Goal: Information Seeking & Learning: Learn about a topic

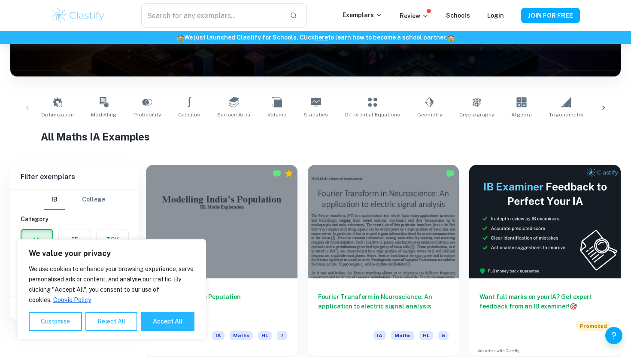
scroll to position [158, 0]
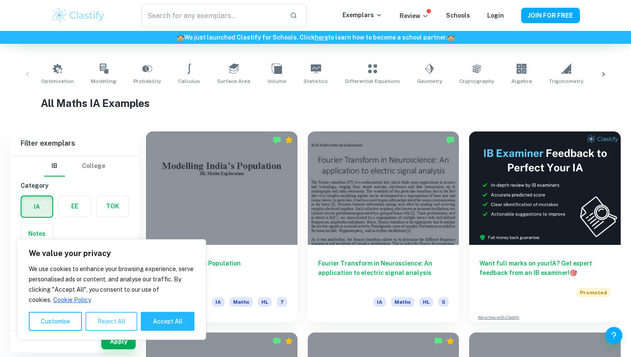
click at [117, 326] on button "Reject All" at bounding box center [111, 321] width 52 height 19
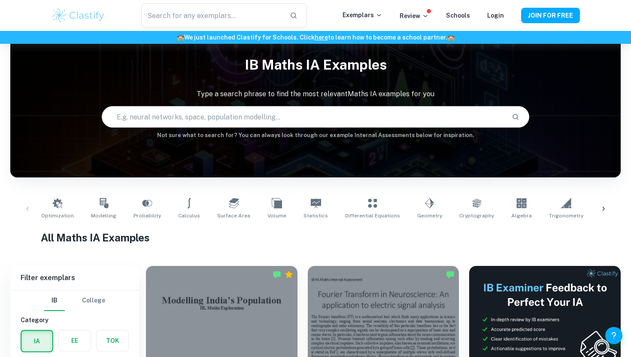
scroll to position [0, 0]
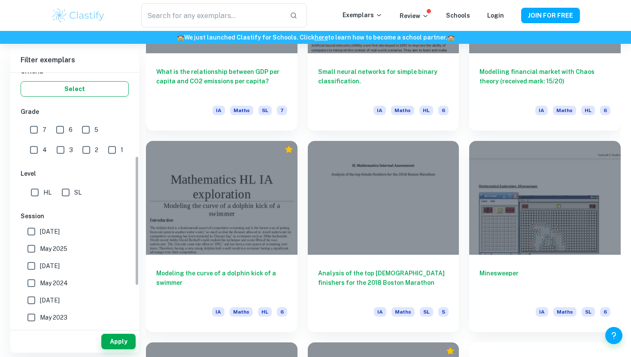
scroll to position [174, 0]
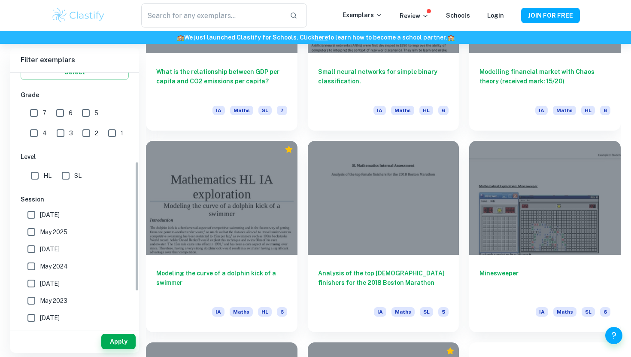
click at [61, 176] on input "SL" at bounding box center [65, 175] width 17 height 17
checkbox input "true"
click at [117, 345] on button "Apply" at bounding box center [118, 341] width 34 height 15
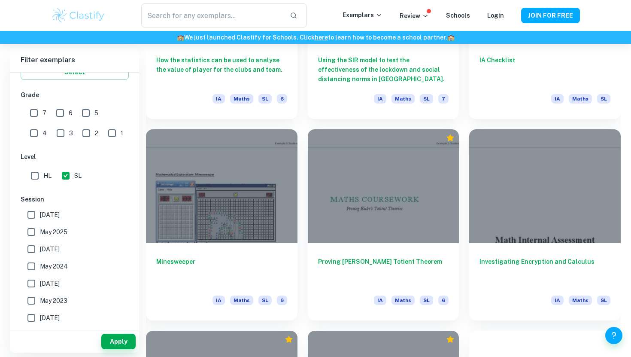
scroll to position [3178, 0]
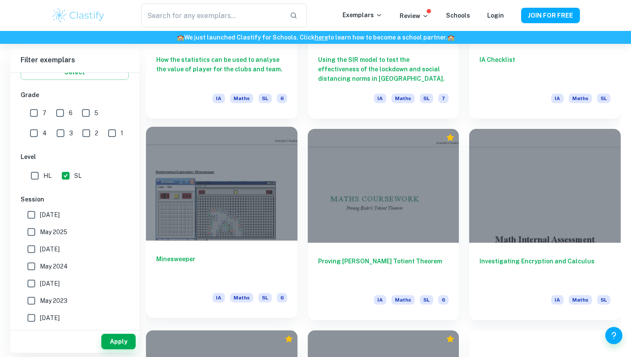
click at [188, 262] on h6 "Minesweeper" at bounding box center [221, 268] width 131 height 28
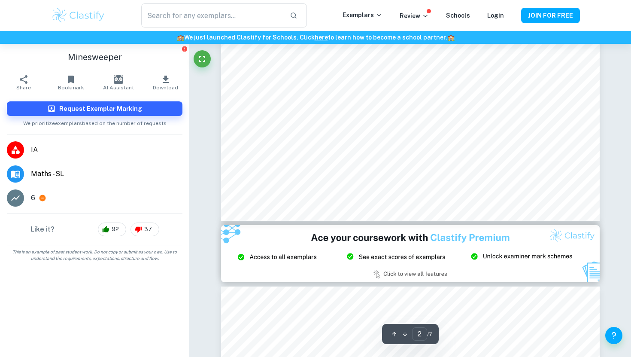
scroll to position [437, 0]
type input "1"
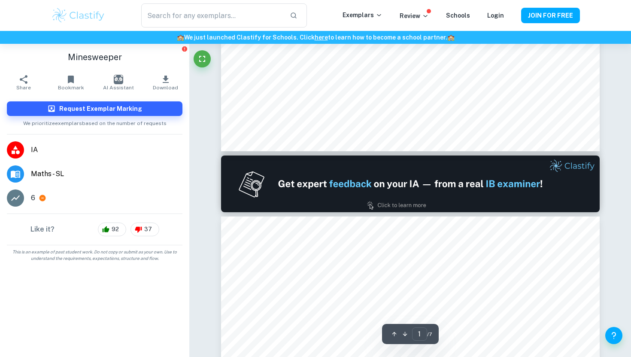
scroll to position [0, 0]
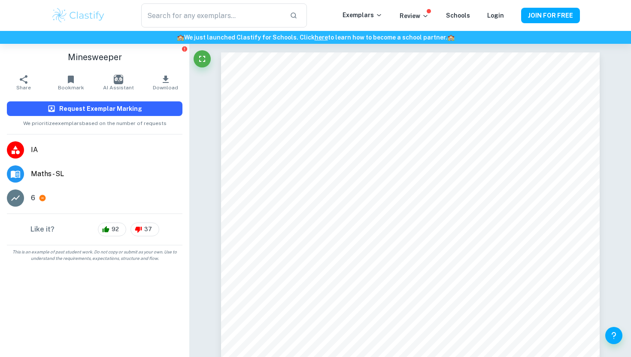
click at [158, 110] on button "Request Exemplar Marking" at bounding box center [95, 108] width 176 height 15
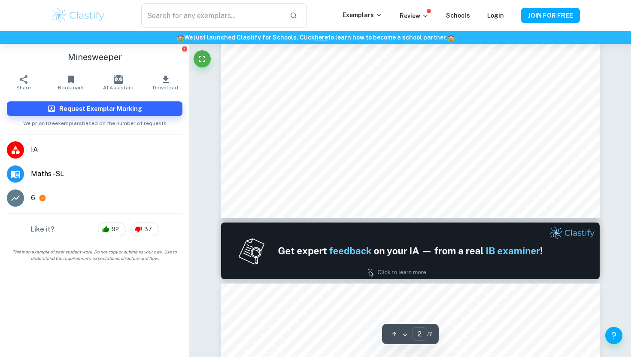
scroll to position [491, 0]
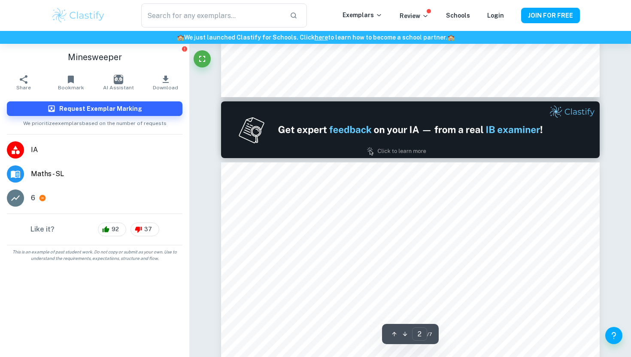
type input "1"
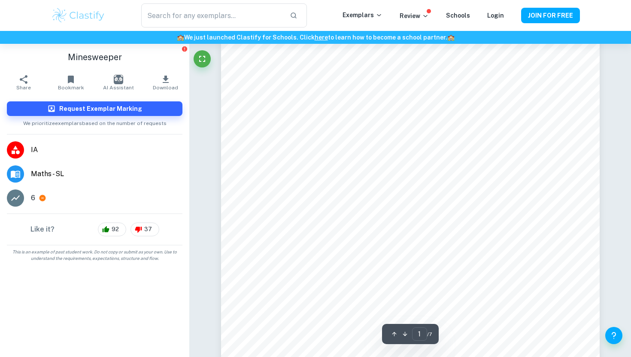
scroll to position [0, 0]
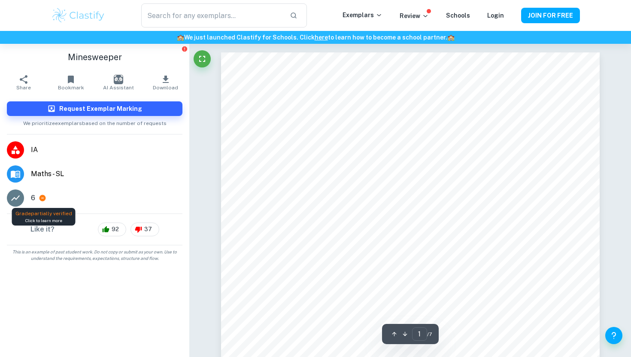
click at [45, 195] on icon at bounding box center [43, 198] width 8 height 8
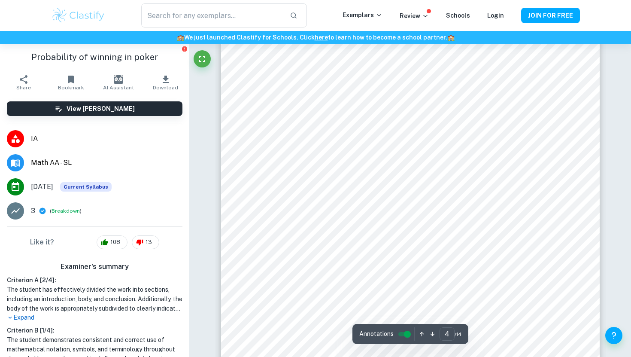
scroll to position [1732, 0]
type input "1"
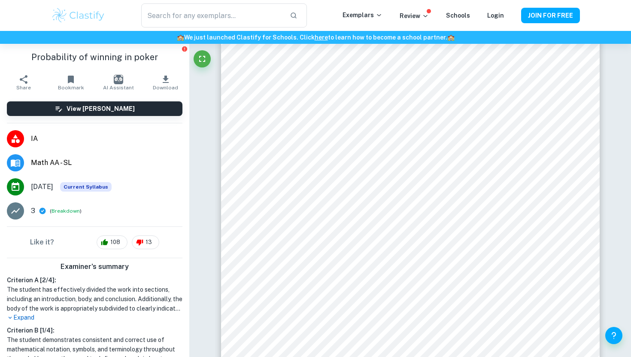
scroll to position [24, 0]
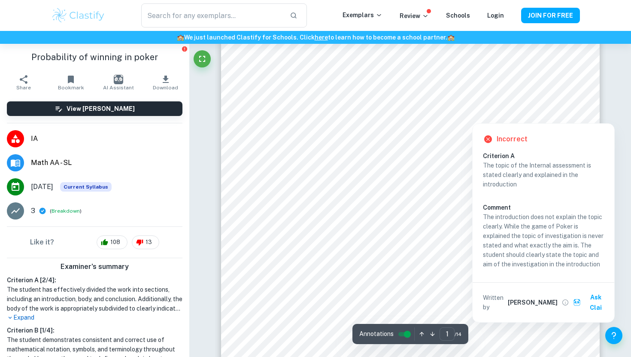
click at [555, 111] on div at bounding box center [556, 114] width 14 height 14
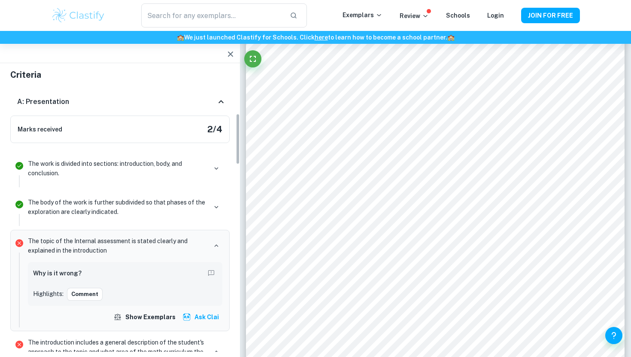
scroll to position [0, 0]
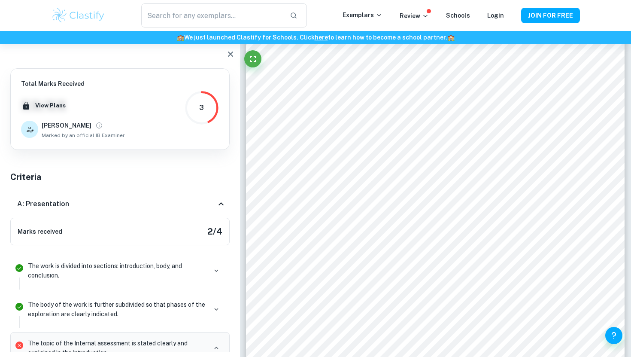
click at [53, 199] on h6 "A: Presentation" at bounding box center [43, 204] width 52 height 10
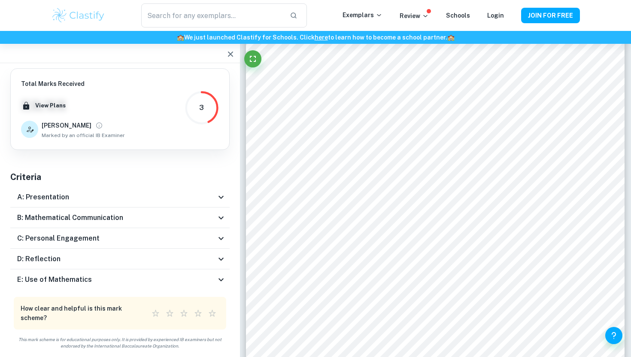
scroll to position [1, 0]
click at [210, 193] on div "A: Presentation" at bounding box center [116, 196] width 199 height 10
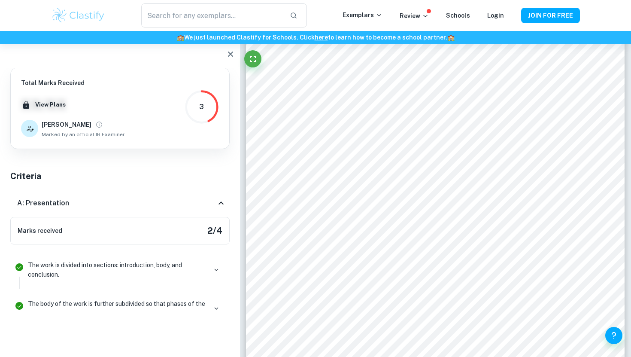
scroll to position [0, 0]
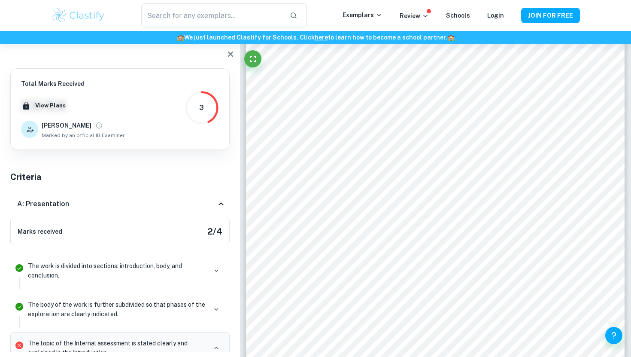
click at [224, 206] on icon at bounding box center [221, 204] width 10 height 10
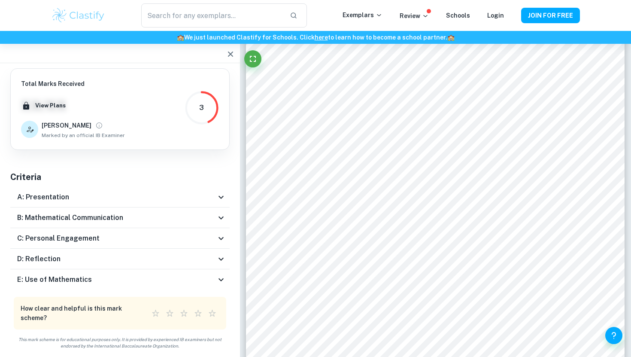
click at [213, 225] on div "B: Mathematical Communication" at bounding box center [119, 217] width 219 height 21
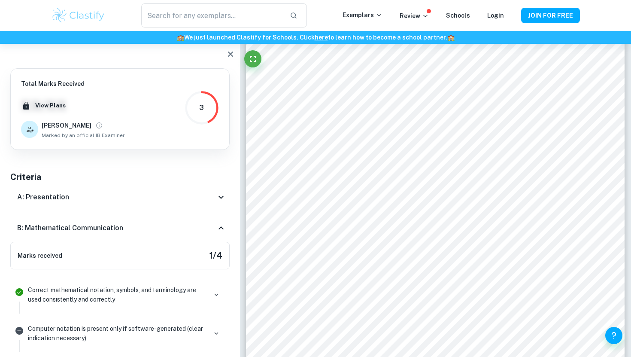
click at [216, 219] on div "B: Mathematical Communication" at bounding box center [119, 227] width 219 height 27
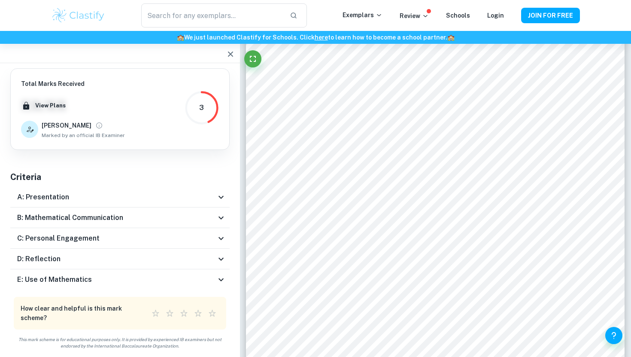
click at [215, 231] on div "C: Personal Engagement" at bounding box center [119, 238] width 219 height 21
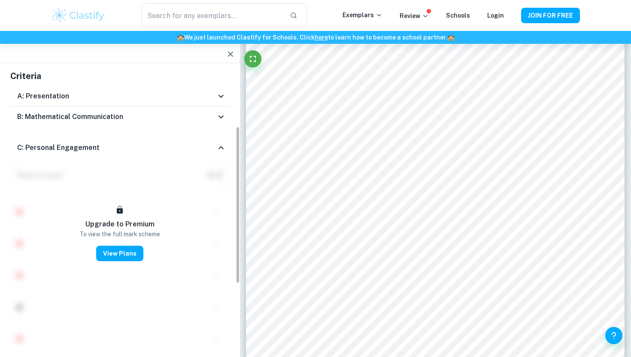
scroll to position [142, 0]
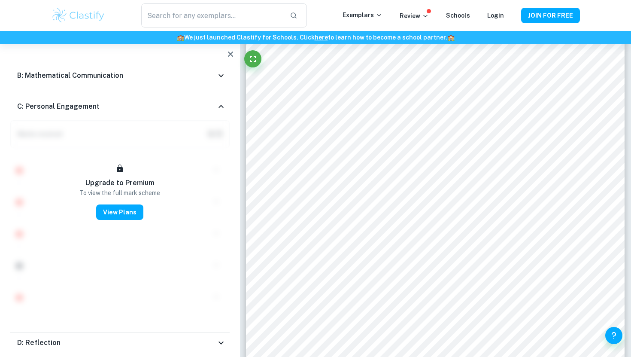
click at [219, 100] on div "C: Personal Engagement" at bounding box center [119, 106] width 219 height 27
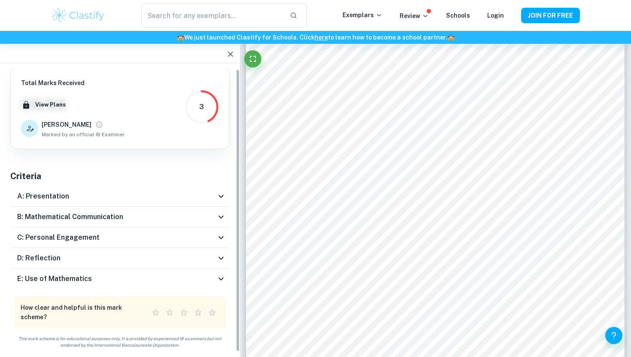
scroll to position [1, 0]
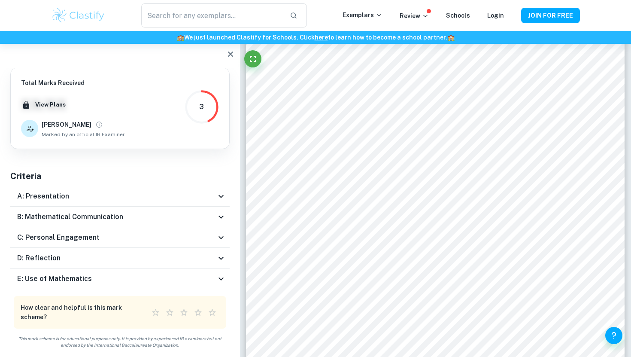
click at [219, 255] on icon at bounding box center [221, 258] width 10 height 10
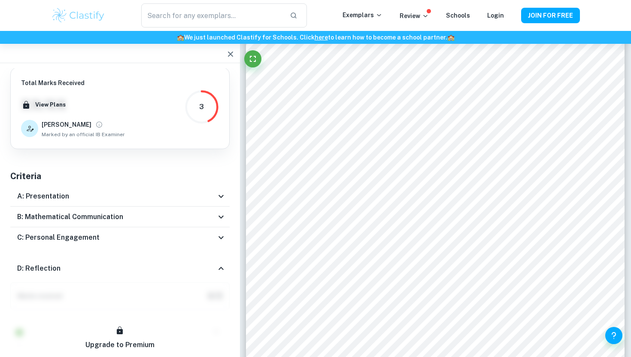
click at [219, 255] on div "D: Reflection" at bounding box center [119, 268] width 219 height 27
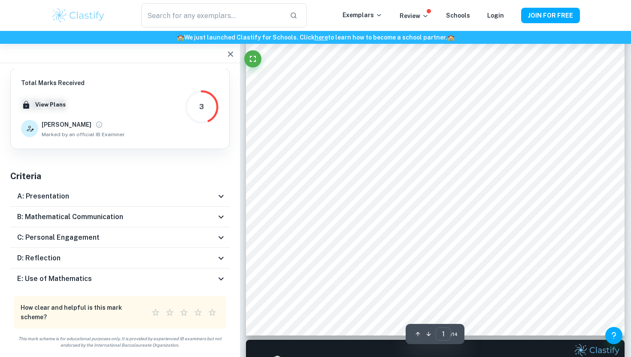
scroll to position [220, 0]
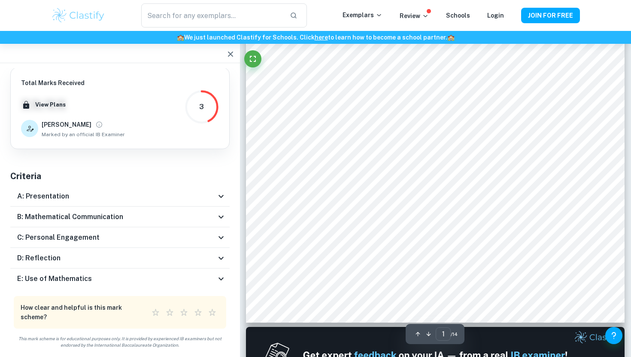
click at [213, 273] on div "E: Use of Mathematics" at bounding box center [119, 278] width 219 height 21
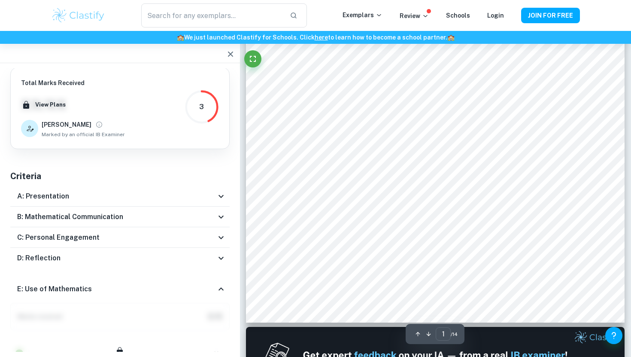
click at [217, 282] on div "E: Use of Mathematics" at bounding box center [119, 288] width 219 height 27
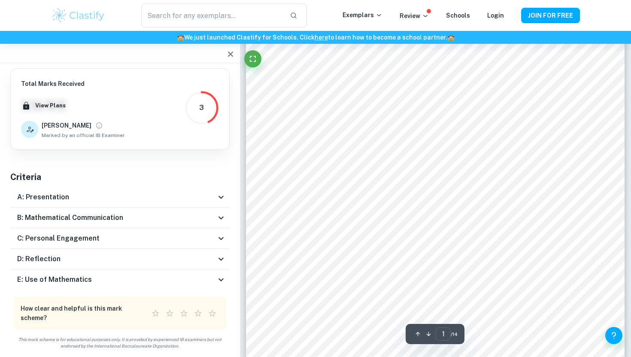
scroll to position [0, 0]
click at [584, 144] on div "Incorrect Criterion A The topic of the Internal assessment is stated clearly an…" at bounding box center [543, 245] width 143 height 204
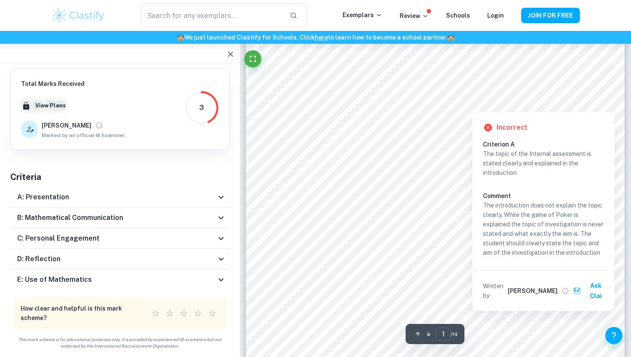
scroll to position [40, 0]
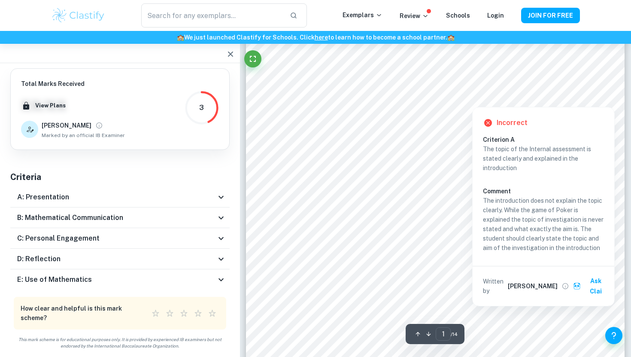
click at [580, 93] on div at bounding box center [582, 98] width 14 height 14
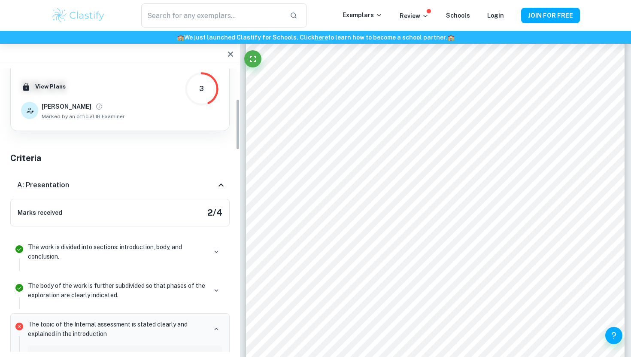
scroll to position [0, 0]
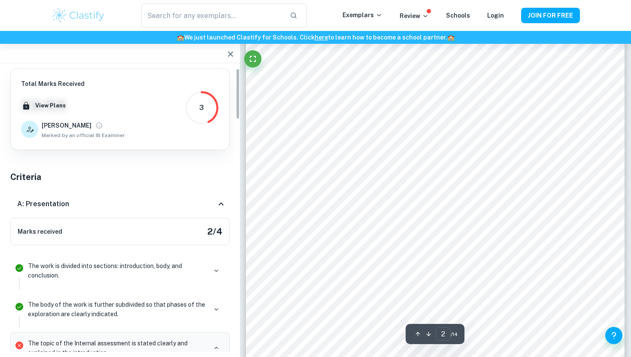
type input "1"
click at [232, 55] on icon "button" at bounding box center [230, 54] width 10 height 10
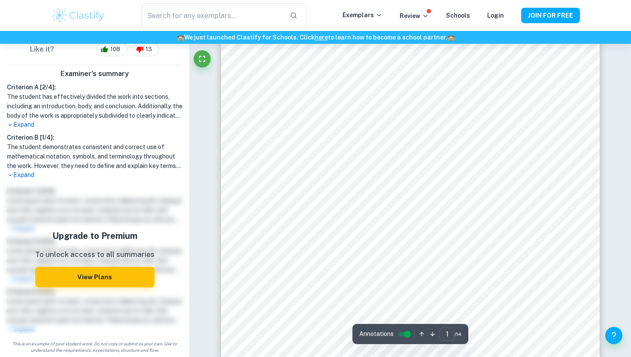
scroll to position [0, 0]
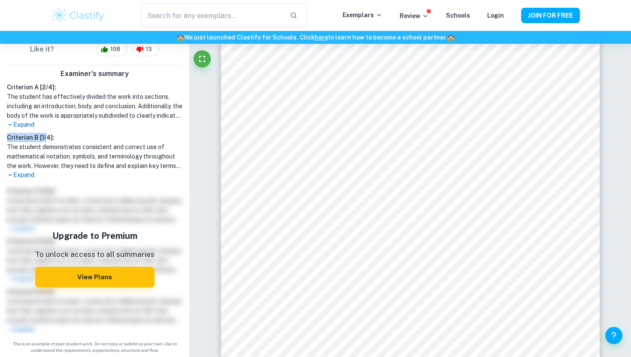
drag, startPoint x: 8, startPoint y: 138, endPoint x: 45, endPoint y: 138, distance: 36.9
click at [45, 138] on h6 "Criterion B [ 1 / 4 ]:" at bounding box center [95, 137] width 176 height 9
click at [24, 137] on h6 "Criterion B [ 1 / 4 ]:" at bounding box center [95, 137] width 176 height 9
drag, startPoint x: 37, startPoint y: 137, endPoint x: 11, endPoint y: 137, distance: 25.8
click at [11, 137] on h6 "Criterion B [ 1 / 4 ]:" at bounding box center [95, 137] width 176 height 9
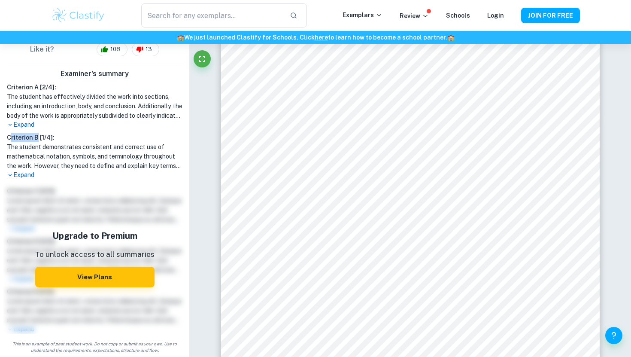
click at [11, 137] on h6 "Criterion B [ 1 / 4 ]:" at bounding box center [95, 137] width 176 height 9
drag, startPoint x: 4, startPoint y: 137, endPoint x: 56, endPoint y: 137, distance: 52.0
click at [56, 137] on div "Criterion B [ 1 / 4 ]: The student demonstrates consistent and correct use of m…" at bounding box center [94, 156] width 183 height 47
click at [52, 137] on h6 "Criterion B [ 1 / 4 ]:" at bounding box center [95, 137] width 176 height 9
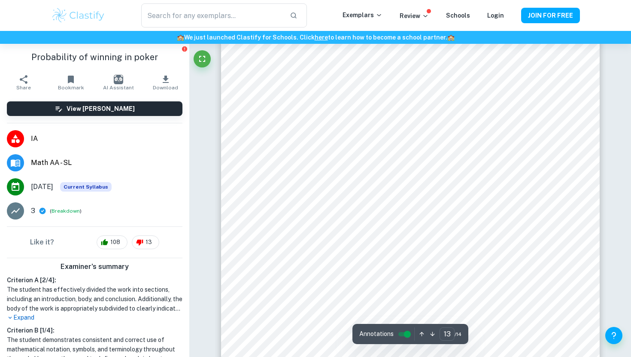
scroll to position [6293, 0]
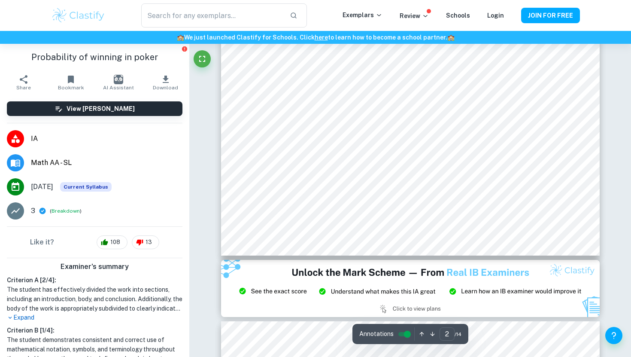
type input "1"
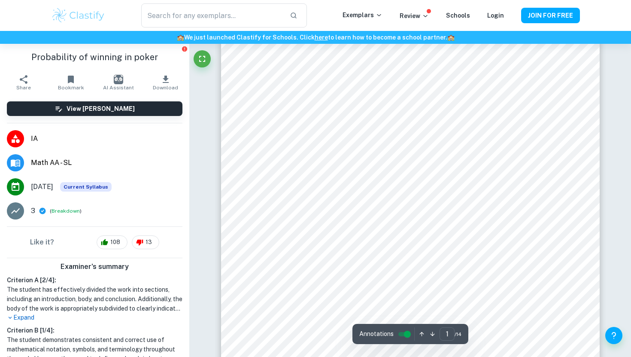
scroll to position [0, 0]
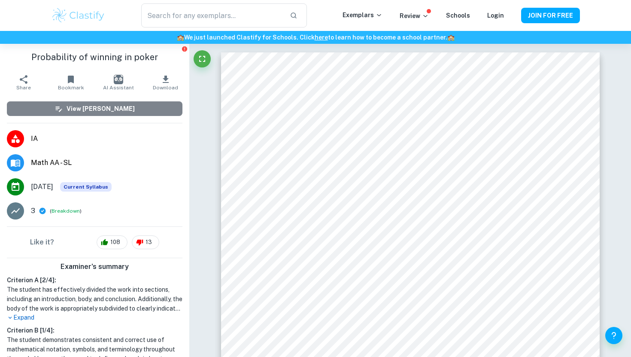
click at [167, 111] on button "View Mark Scheme" at bounding box center [95, 108] width 176 height 15
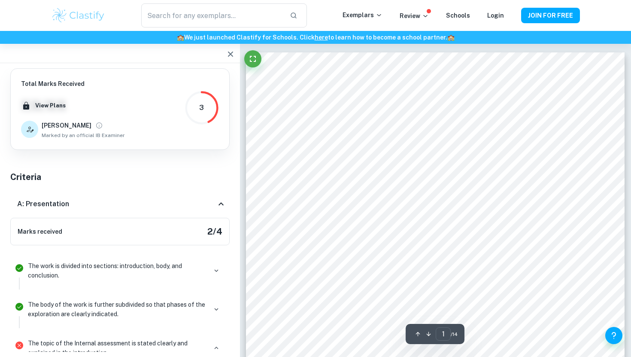
scroll to position [3, 0]
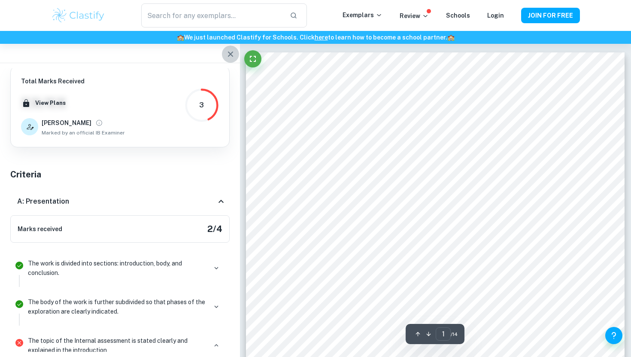
click at [237, 56] on button "button" at bounding box center [230, 54] width 17 height 17
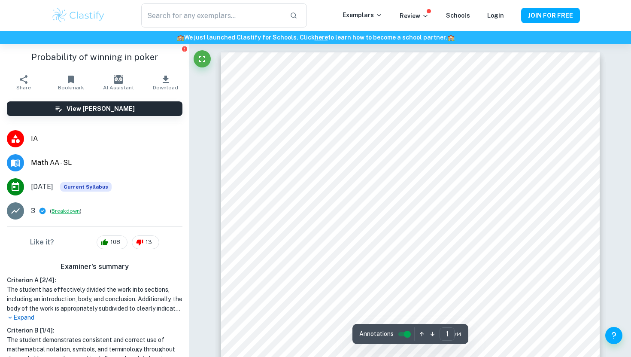
click at [61, 212] on button "Breakdown" at bounding box center [66, 211] width 28 height 8
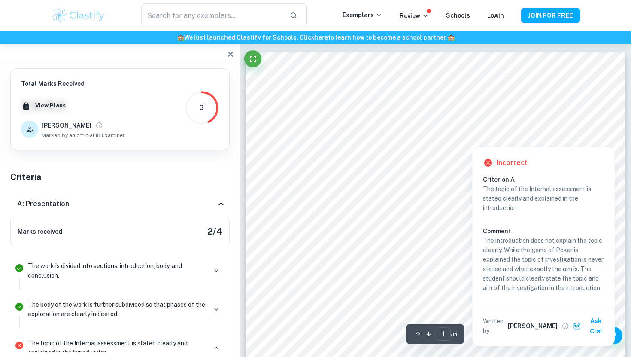
click at [580, 136] on div at bounding box center [582, 138] width 14 height 14
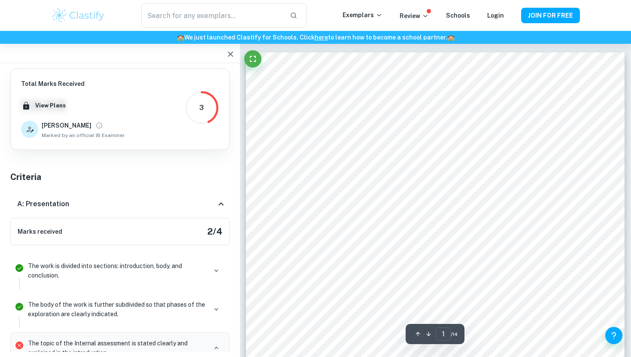
scroll to position [138, 0]
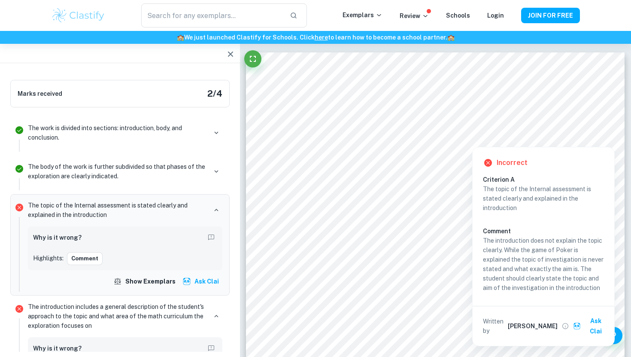
click at [581, 139] on div at bounding box center [582, 138] width 14 height 14
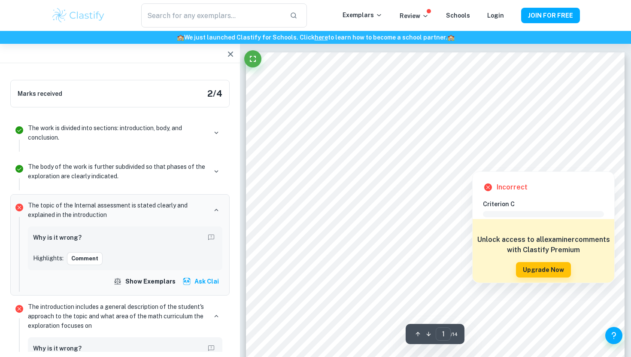
click at [600, 163] on div at bounding box center [600, 162] width 14 height 14
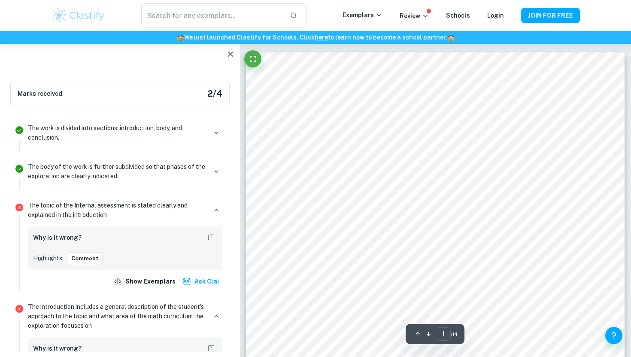
scroll to position [1422, 0]
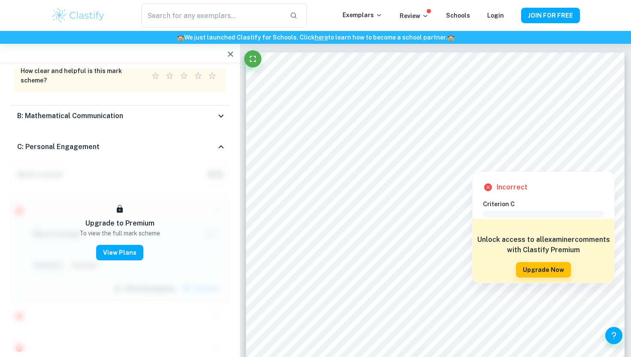
click at [603, 170] on div "Incorrect Criterion C Comment Unlock access to all examiner comments with Clast…" at bounding box center [543, 225] width 143 height 116
click at [598, 161] on div at bounding box center [600, 162] width 14 height 14
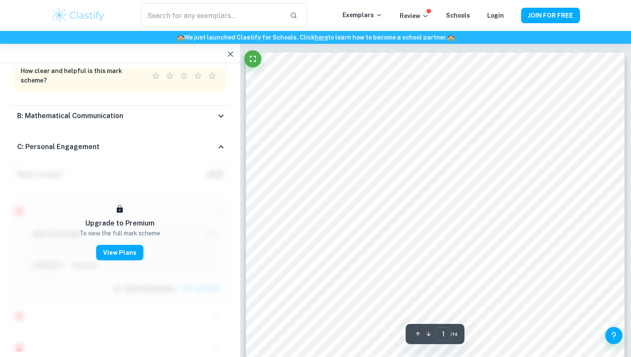
click at [220, 148] on icon at bounding box center [221, 147] width 10 height 10
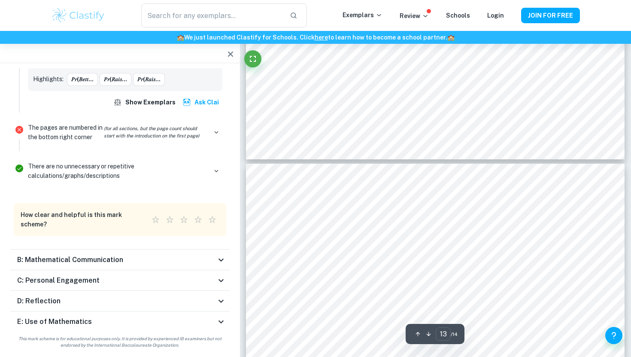
scroll to position [6004, 0]
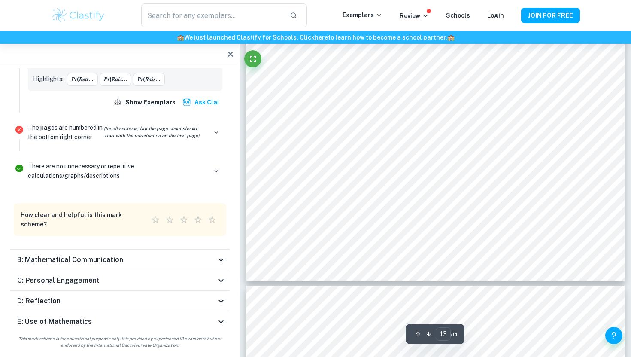
type input "14"
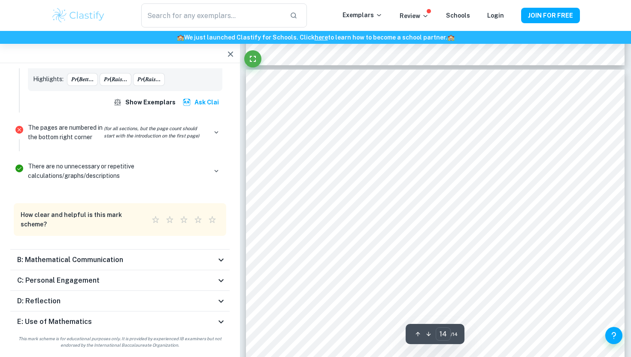
scroll to position [6504, 0]
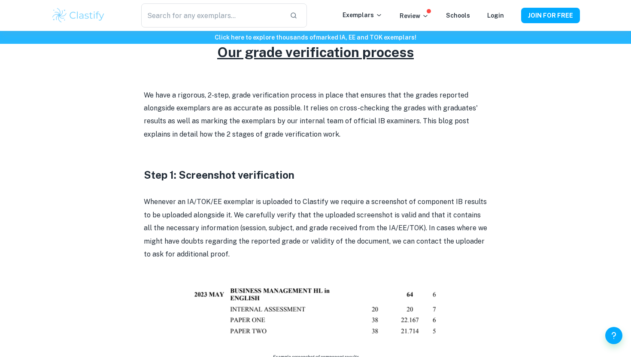
scroll to position [310, 0]
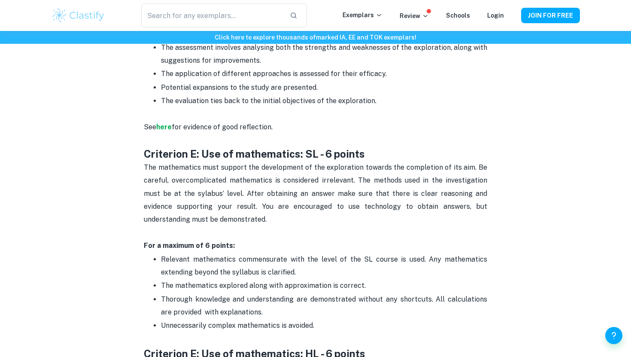
scroll to position [1361, 0]
click at [425, 20] on p "Review" at bounding box center [414, 15] width 29 height 9
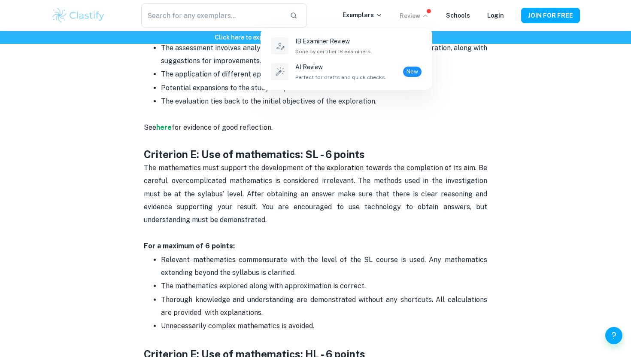
click at [426, 15] on div at bounding box center [315, 178] width 631 height 357
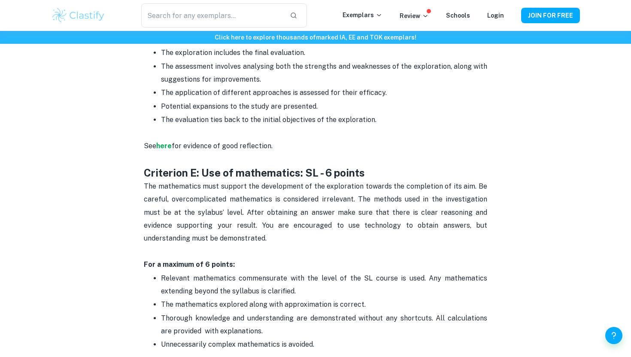
scroll to position [1338, 0]
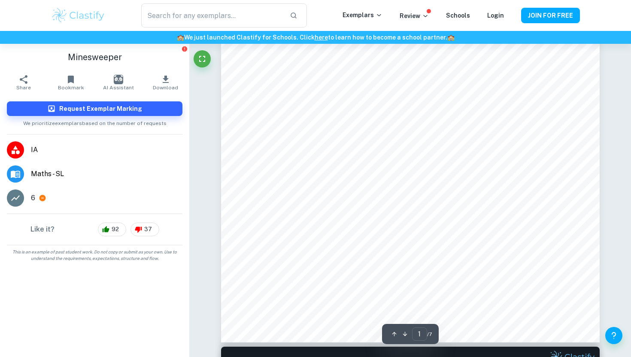
scroll to position [247, 0]
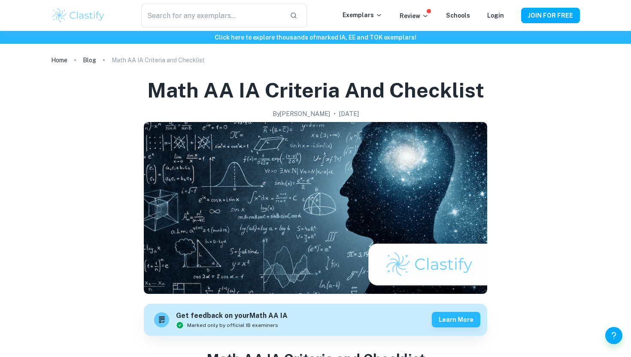
scroll to position [1338, 0]
